Goal: Transaction & Acquisition: Book appointment/travel/reservation

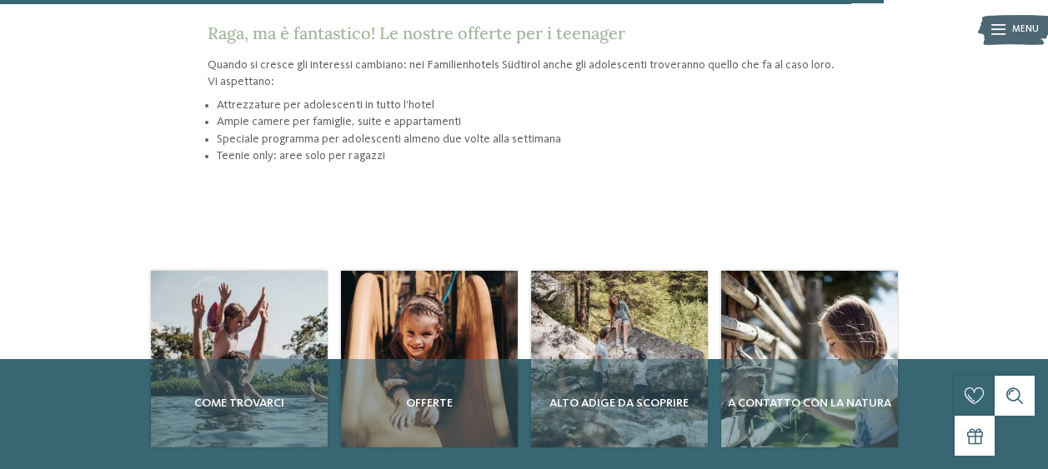
scroll to position [1804, 0]
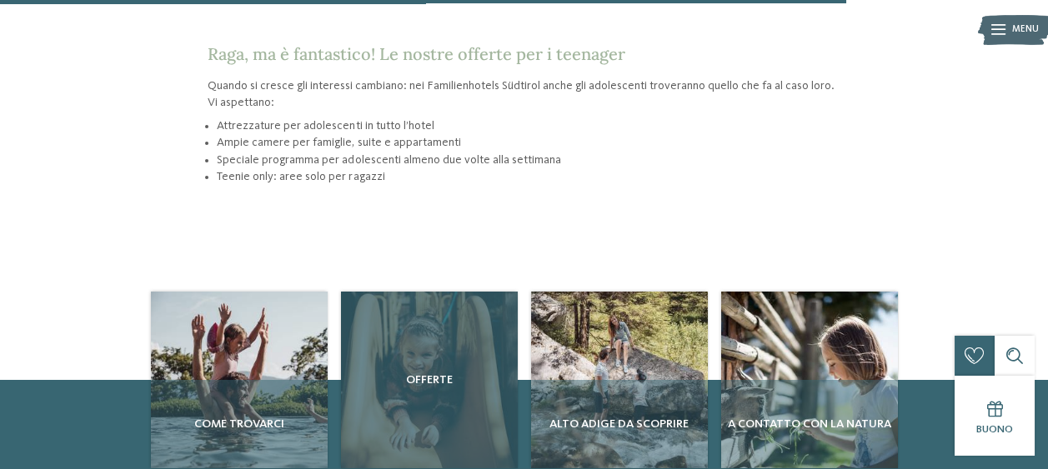
click at [446, 343] on div "Offerte" at bounding box center [429, 380] width 177 height 177
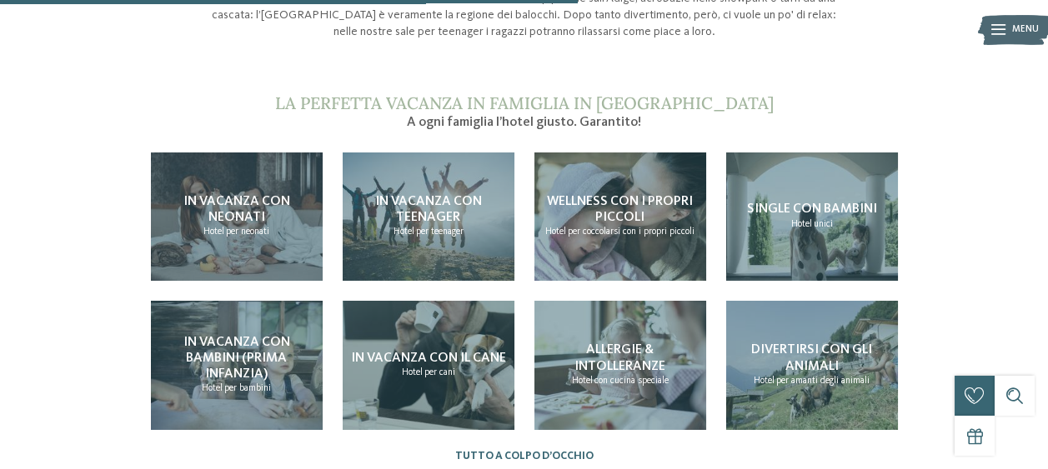
scroll to position [1171, 0]
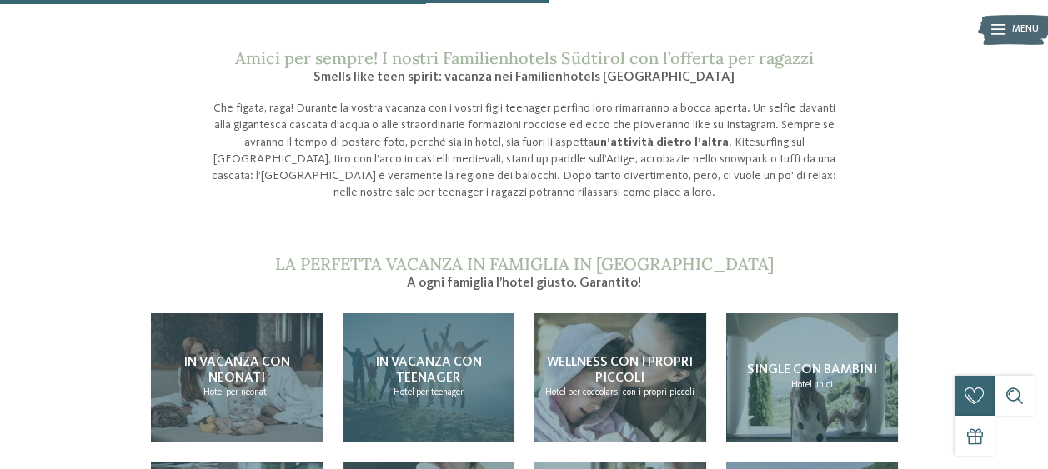
click at [385, 356] on span "In vacanza con teenager" at bounding box center [428, 370] width 107 height 29
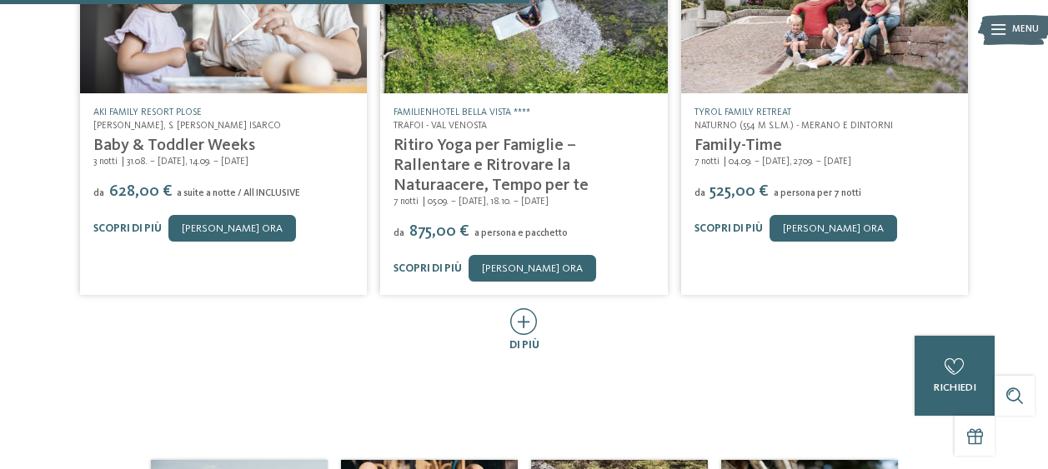
scroll to position [794, 0]
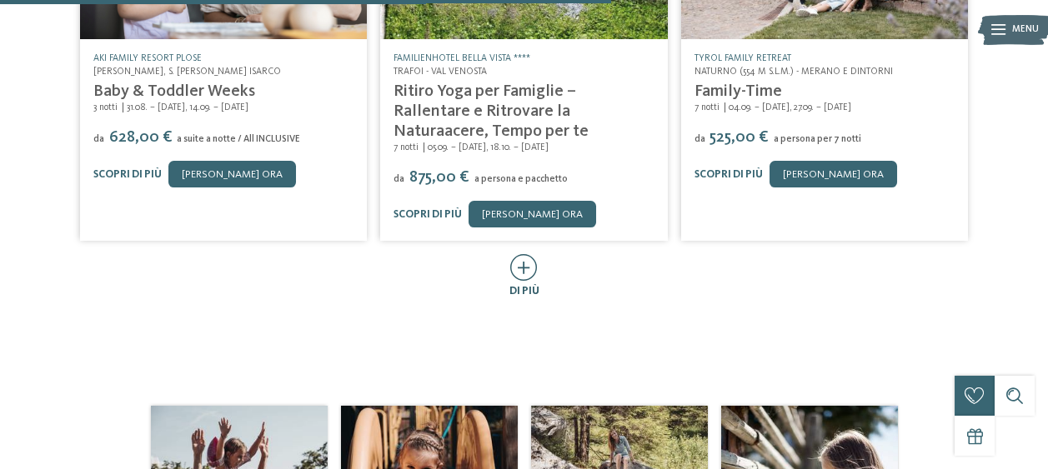
click at [527, 267] on icon at bounding box center [524, 267] width 28 height 27
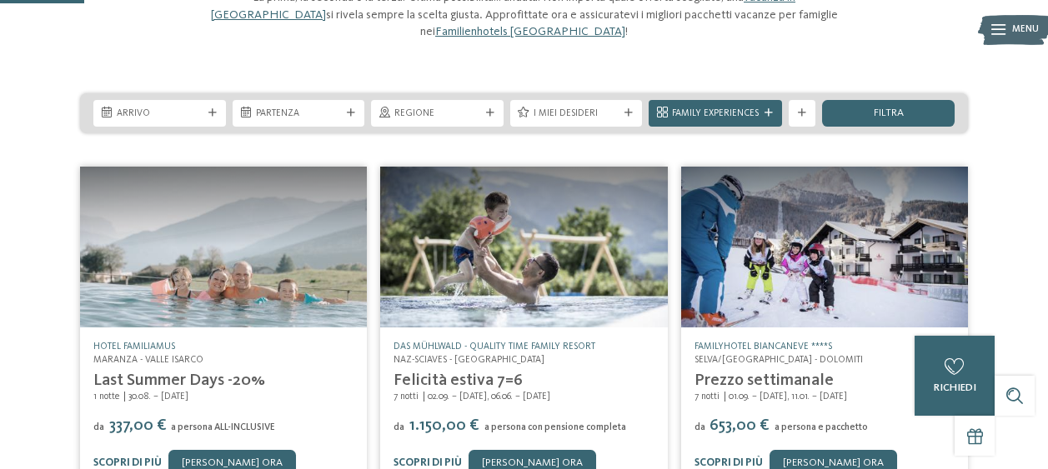
scroll to position [165, 0]
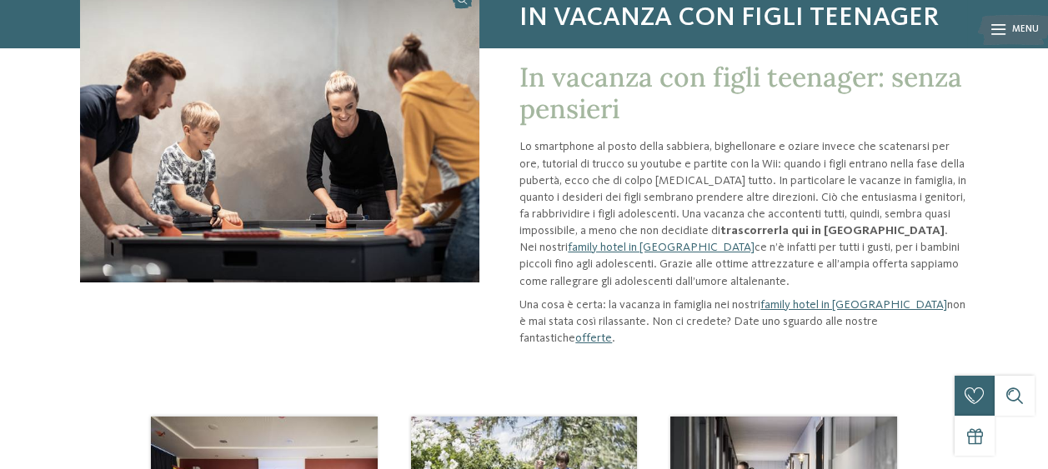
scroll to position [165, 0]
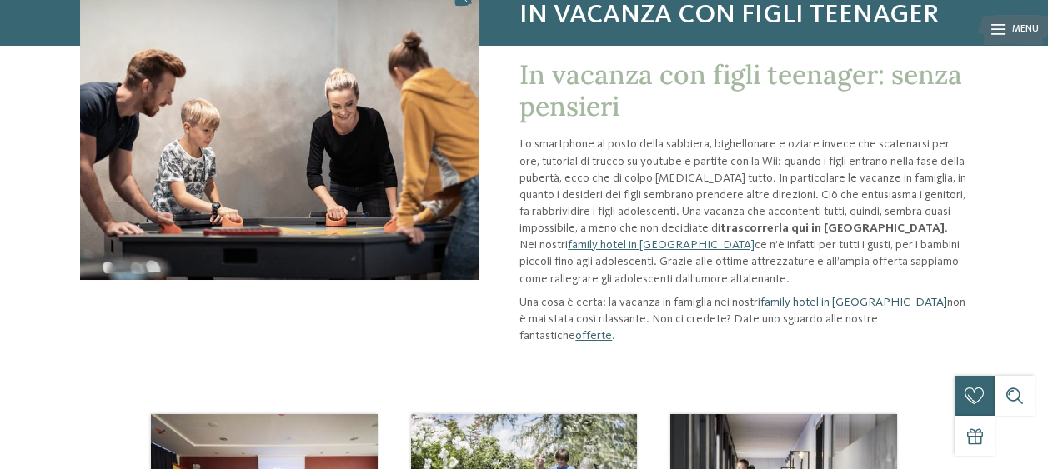
click at [892, 303] on link "family hotel in Trentino Alto Adige" at bounding box center [853, 303] width 187 height 12
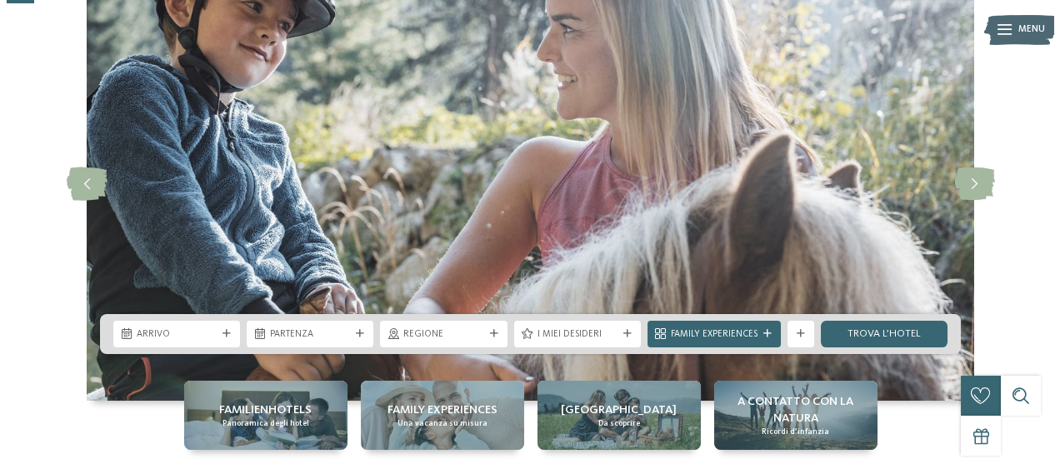
scroll to position [198, 0]
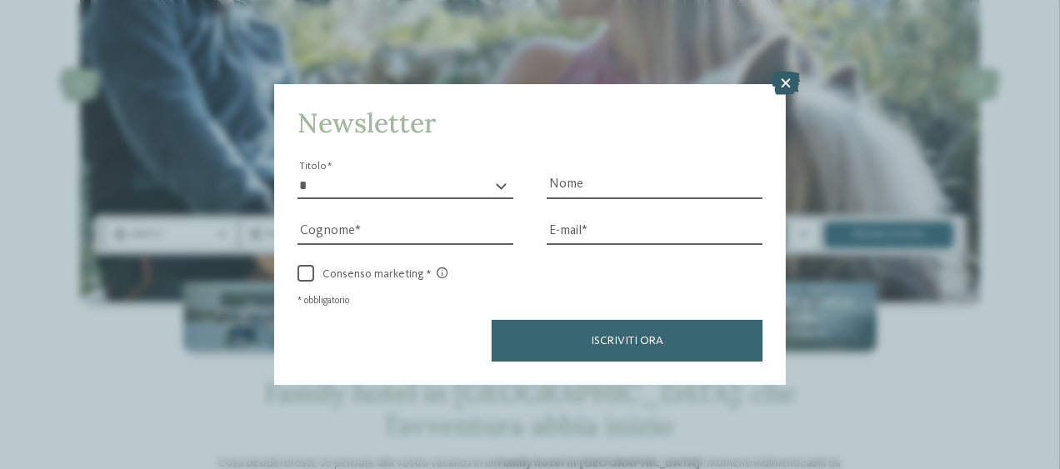
click at [789, 79] on icon at bounding box center [786, 83] width 28 height 23
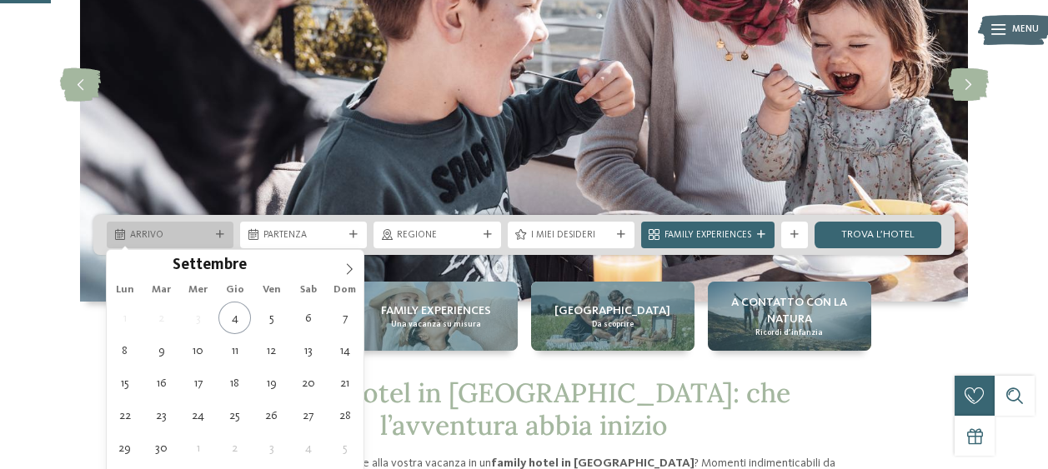
click at [191, 228] on div "Arrivo" at bounding box center [170, 235] width 87 height 14
click at [355, 266] on span at bounding box center [349, 264] width 28 height 28
type input "****"
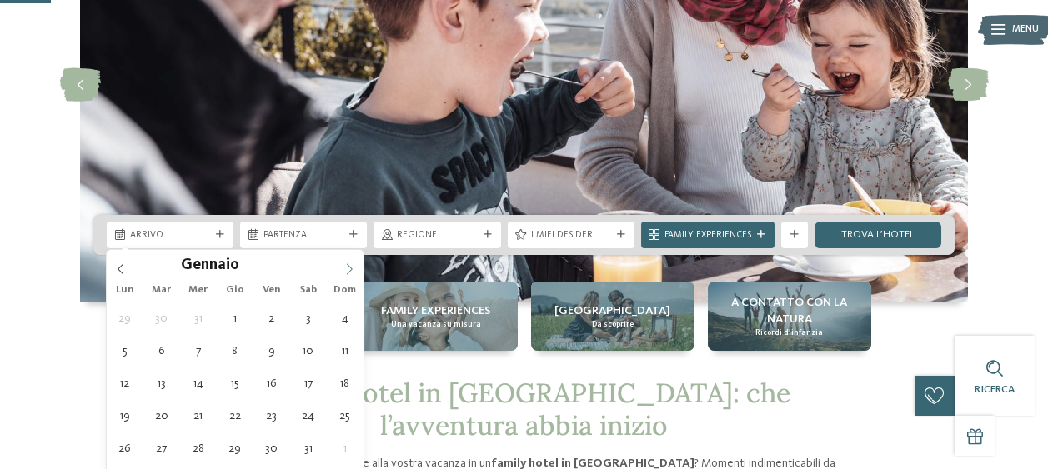
click at [355, 266] on span at bounding box center [349, 264] width 28 height 28
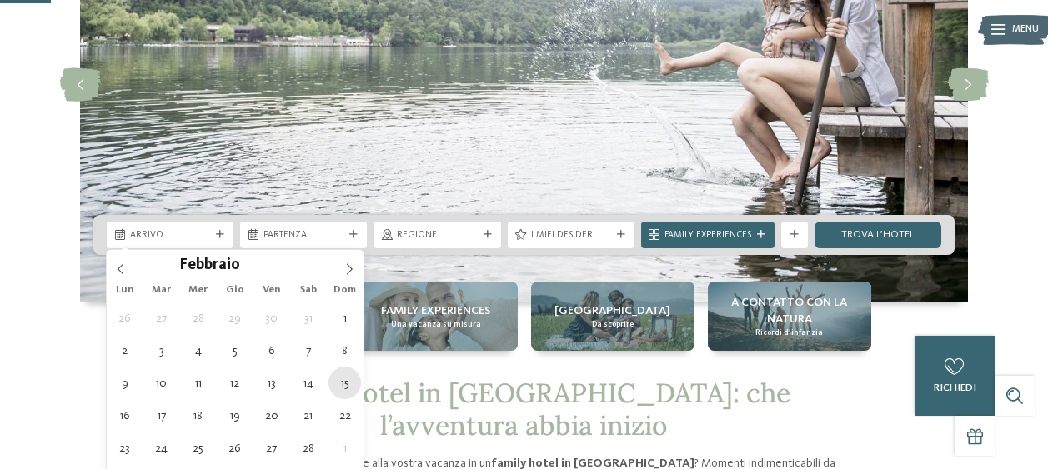
type div "15.02.2026"
type input "****"
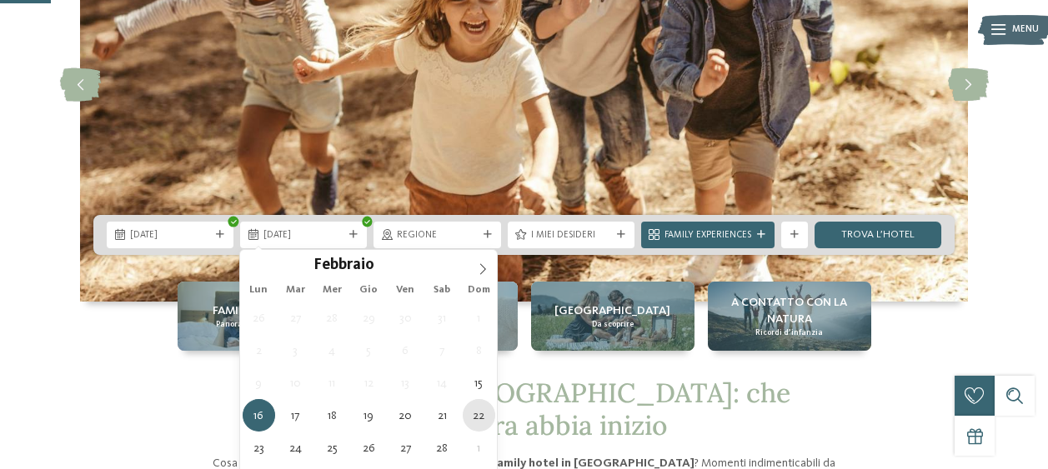
type div "22.02.2026"
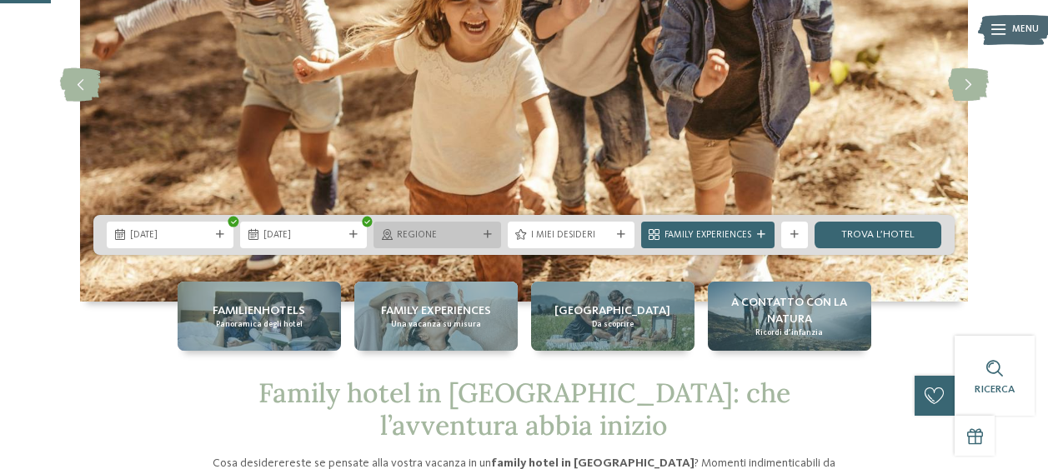
click at [434, 228] on div "Regione" at bounding box center [436, 235] width 87 height 14
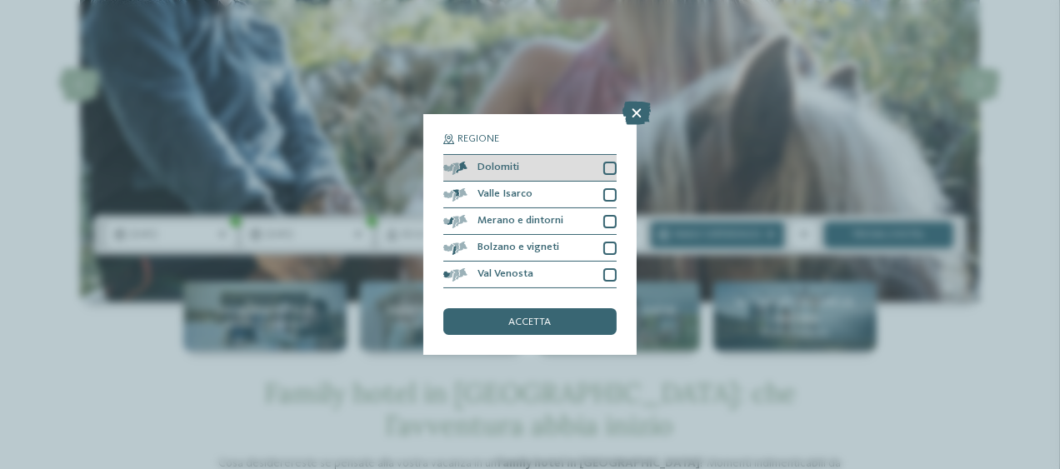
click at [612, 172] on div at bounding box center [609, 168] width 13 height 13
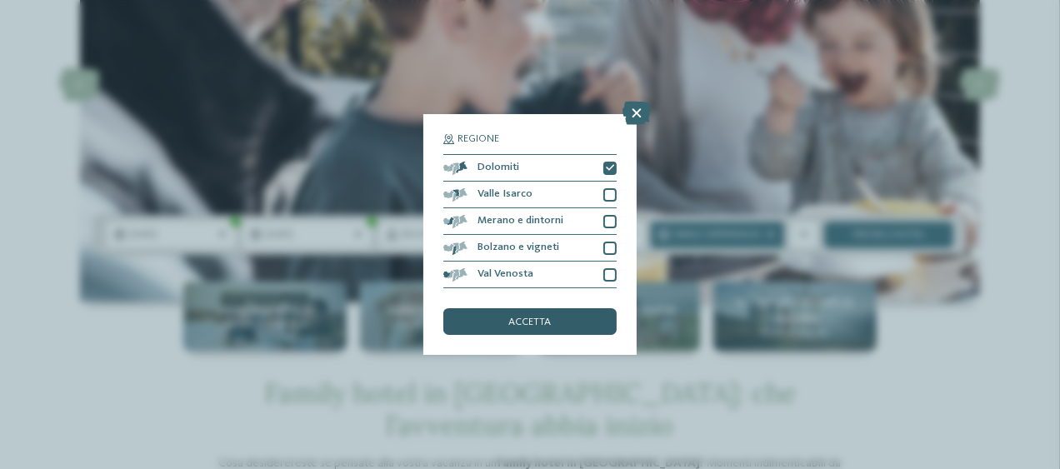
click at [509, 320] on span "accetta" at bounding box center [530, 323] width 43 height 11
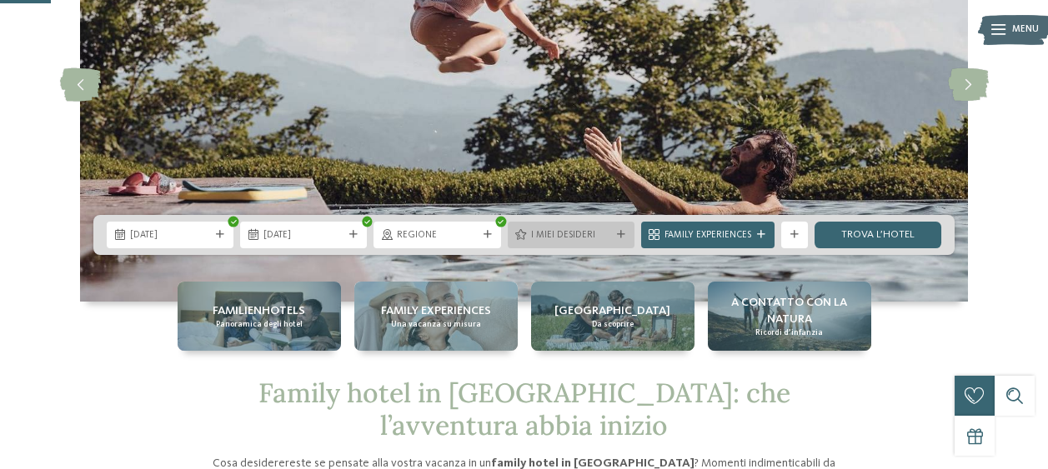
click at [536, 236] on span "I miei desideri" at bounding box center [571, 235] width 80 height 13
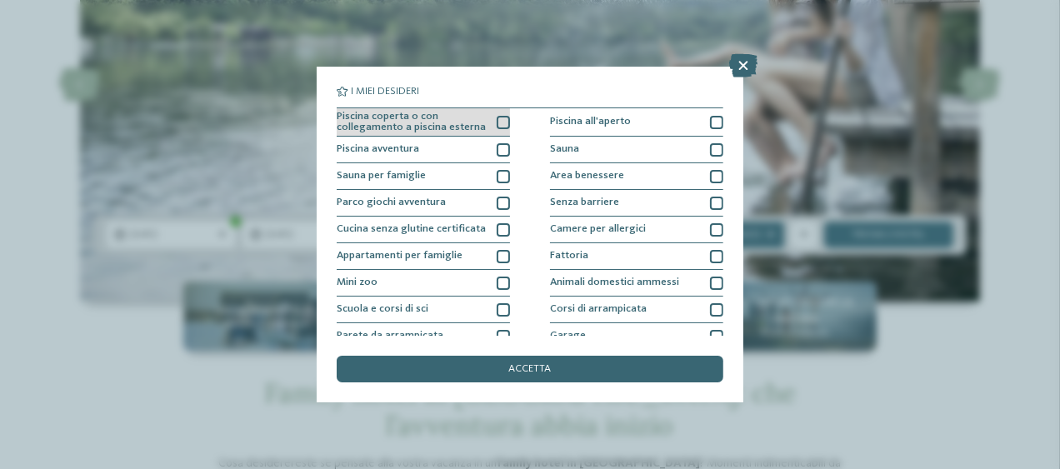
click at [498, 125] on div at bounding box center [503, 122] width 13 height 13
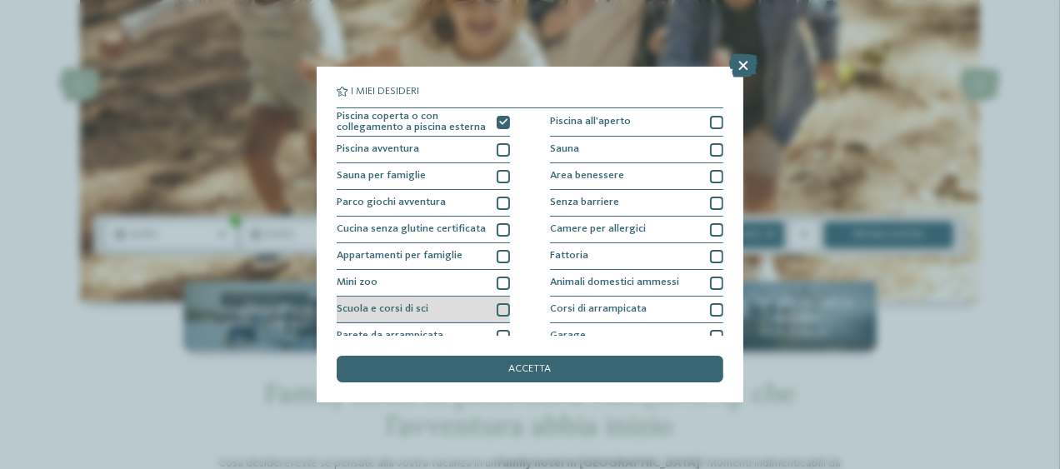
click at [498, 315] on div at bounding box center [503, 309] width 13 height 13
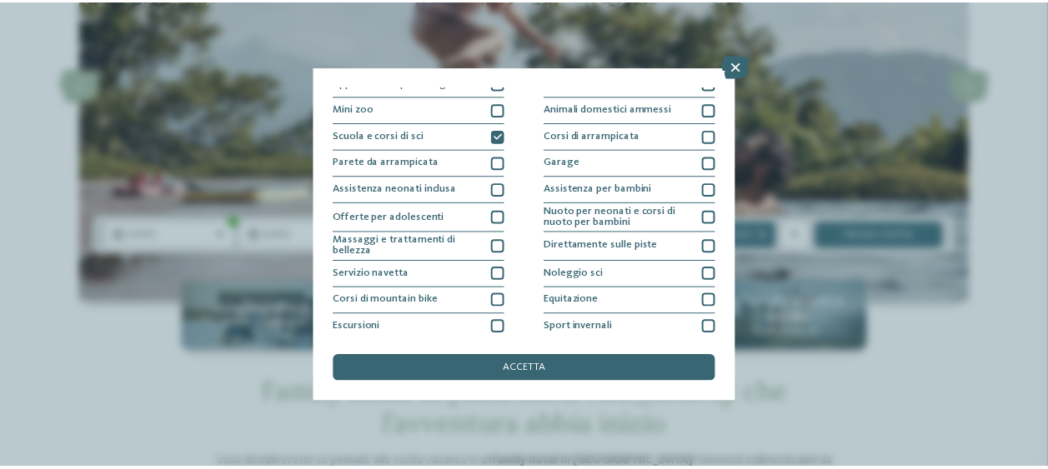
scroll to position [174, 0]
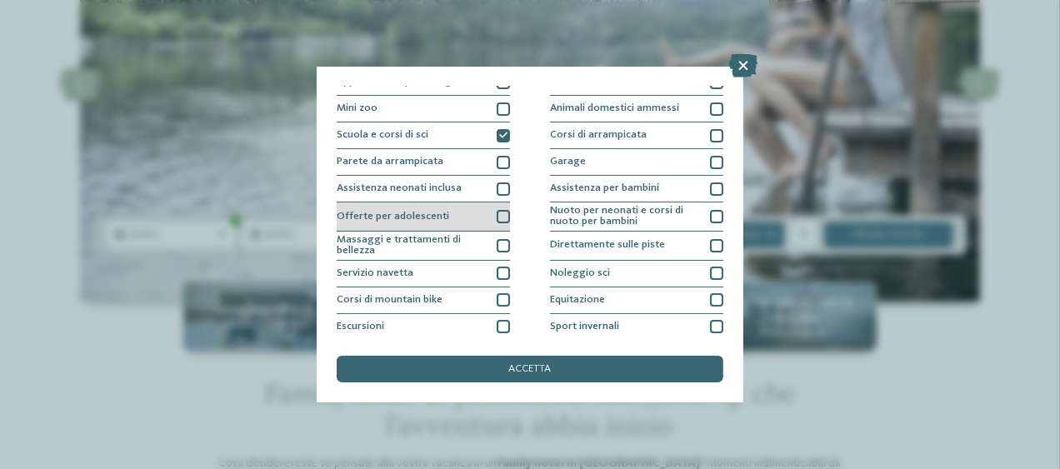
click at [497, 211] on div at bounding box center [503, 216] width 13 height 13
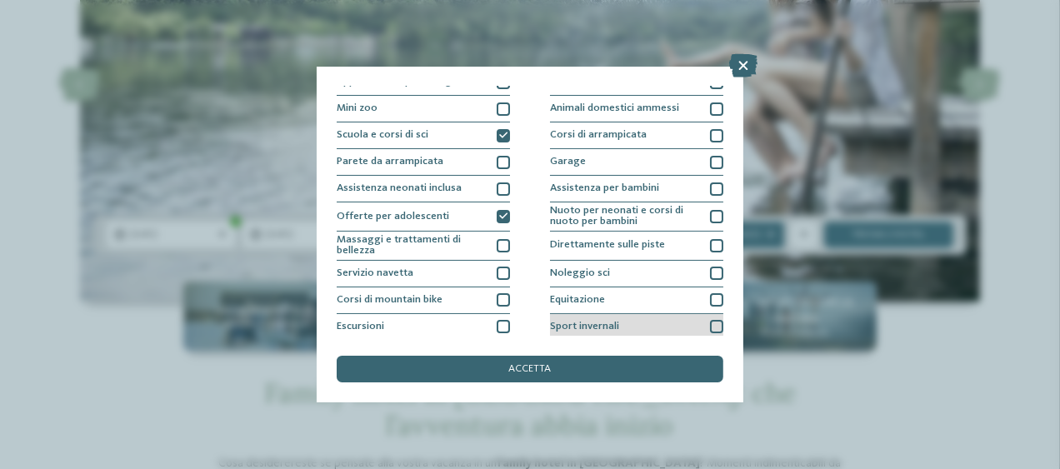
click at [710, 324] on div at bounding box center [716, 326] width 13 height 13
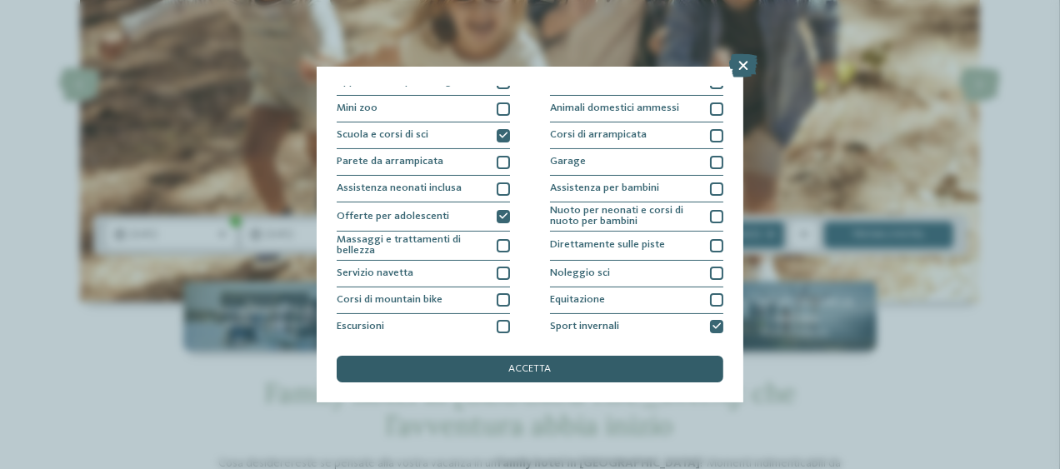
click at [633, 362] on div "accetta" at bounding box center [530, 369] width 387 height 27
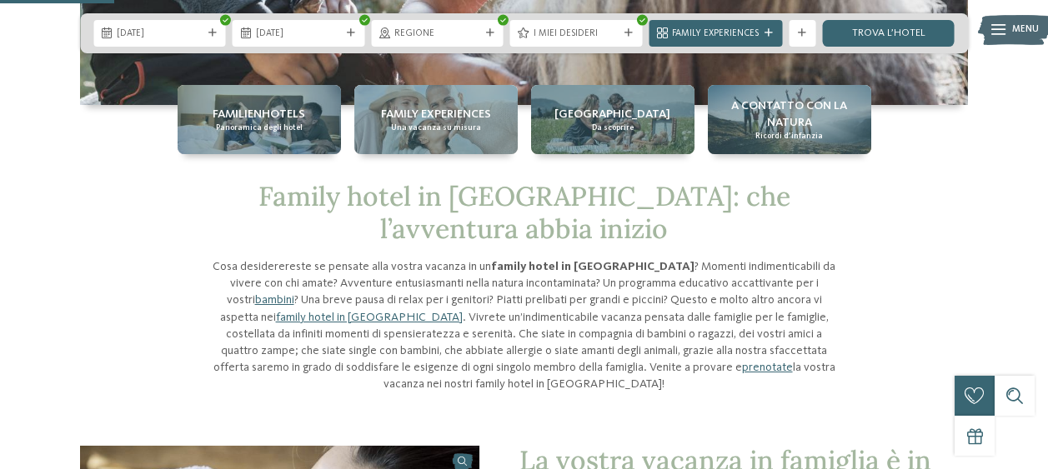
scroll to position [368, 0]
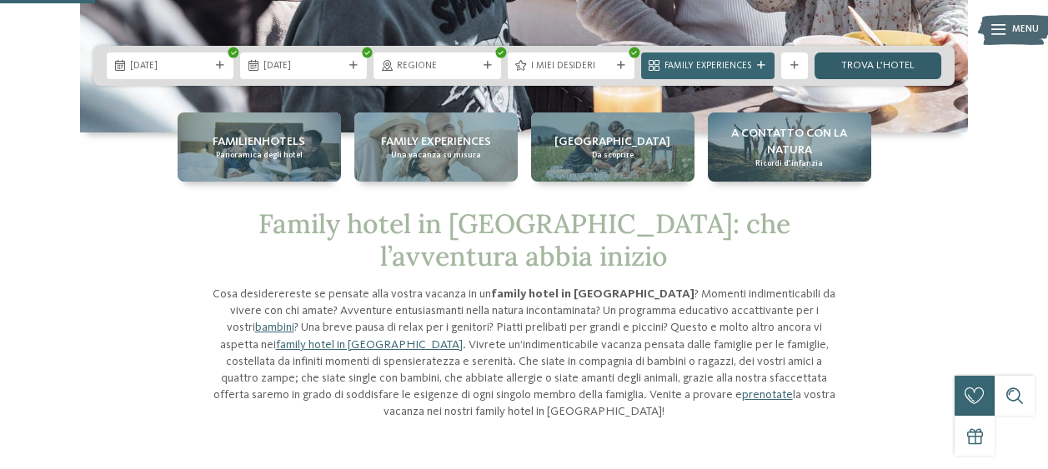
click at [868, 66] on link "trova l’hotel" at bounding box center [877, 66] width 127 height 27
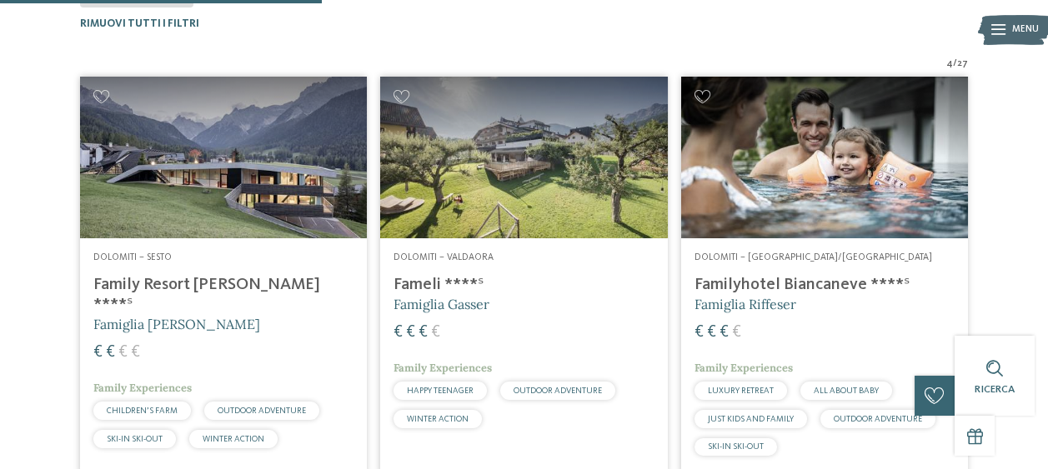
scroll to position [412, 0]
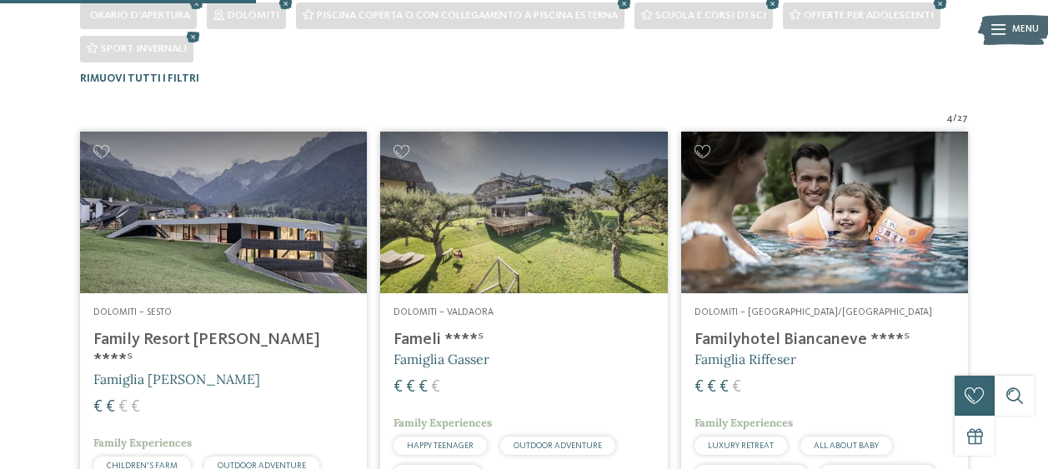
click at [218, 248] on img at bounding box center [223, 213] width 287 height 162
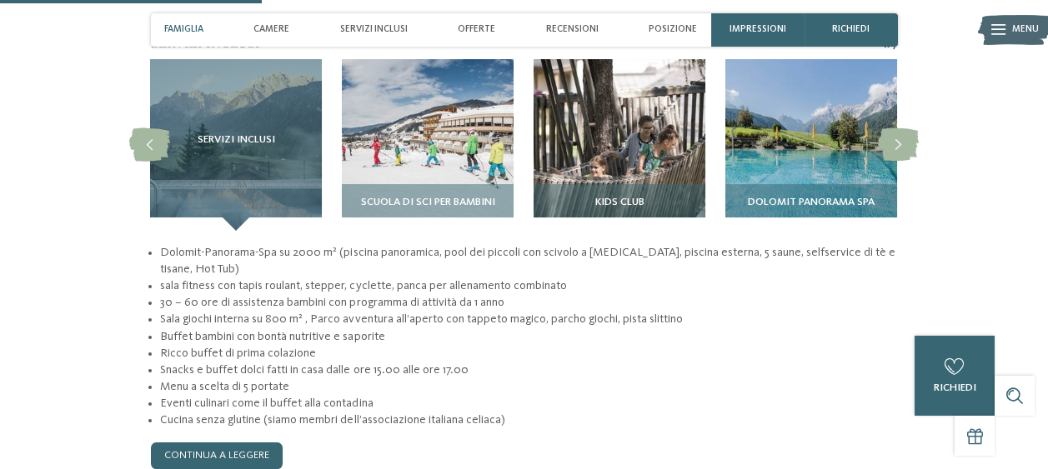
scroll to position [1291, 0]
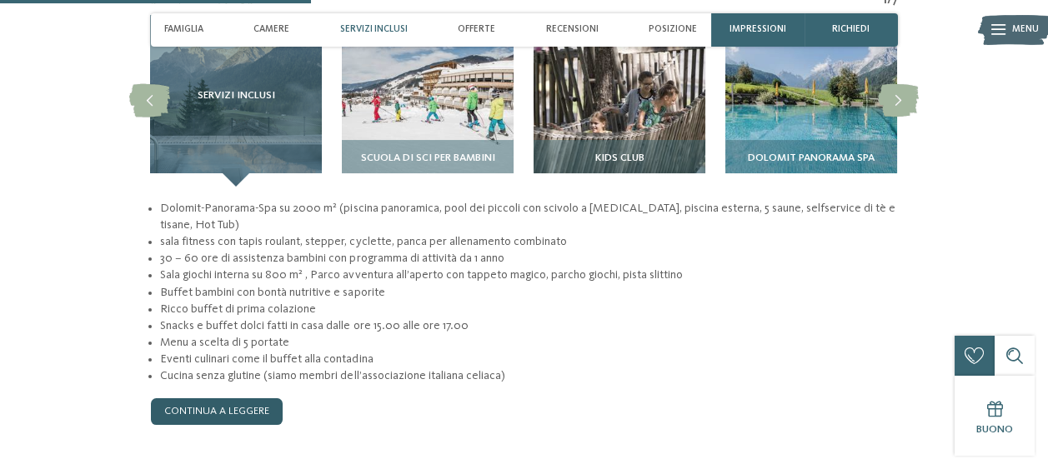
click at [202, 398] on link "continua a leggere" at bounding box center [217, 411] width 132 height 27
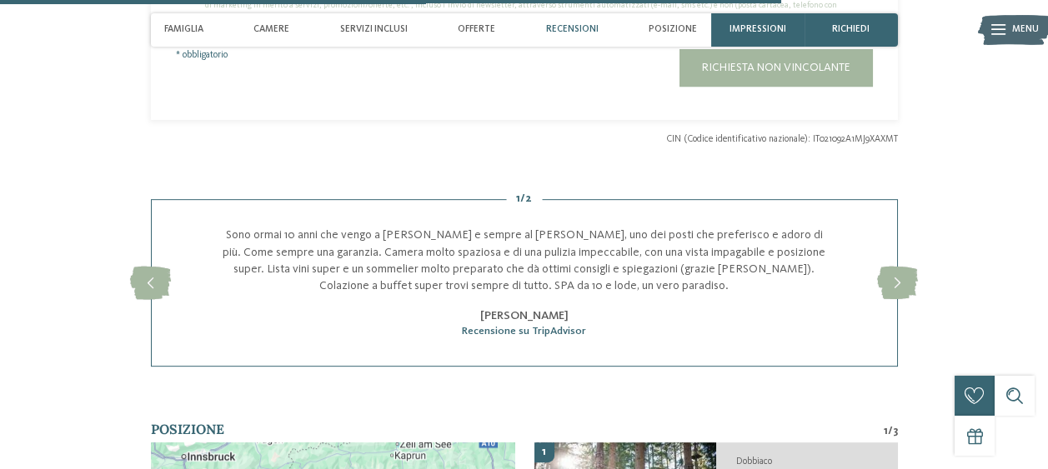
scroll to position [3412, 0]
